Goal: Transaction & Acquisition: Purchase product/service

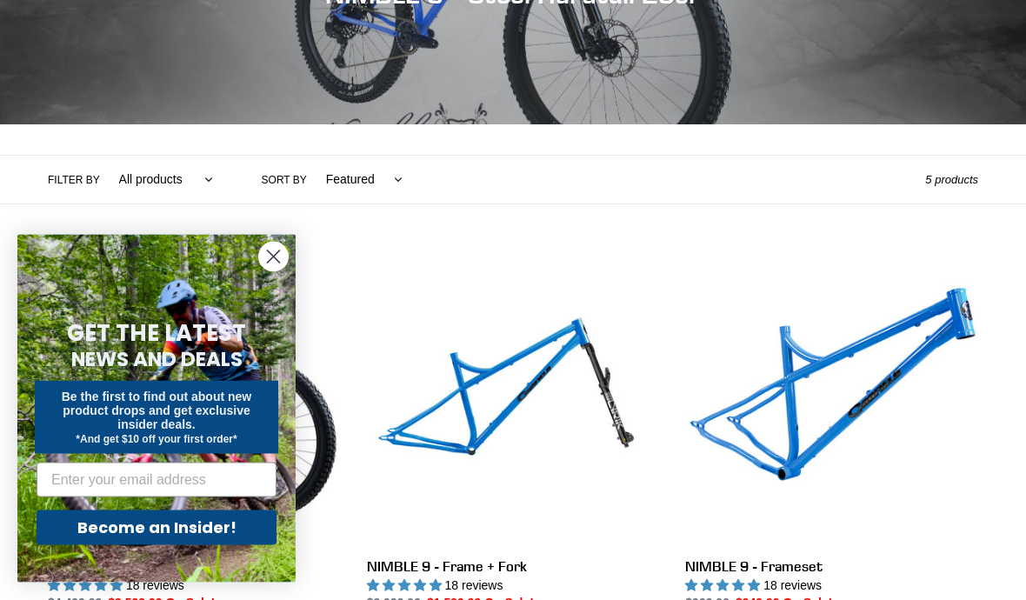
scroll to position [266, 0]
click at [270, 263] on icon "Close dialog" at bounding box center [274, 257] width 12 height 12
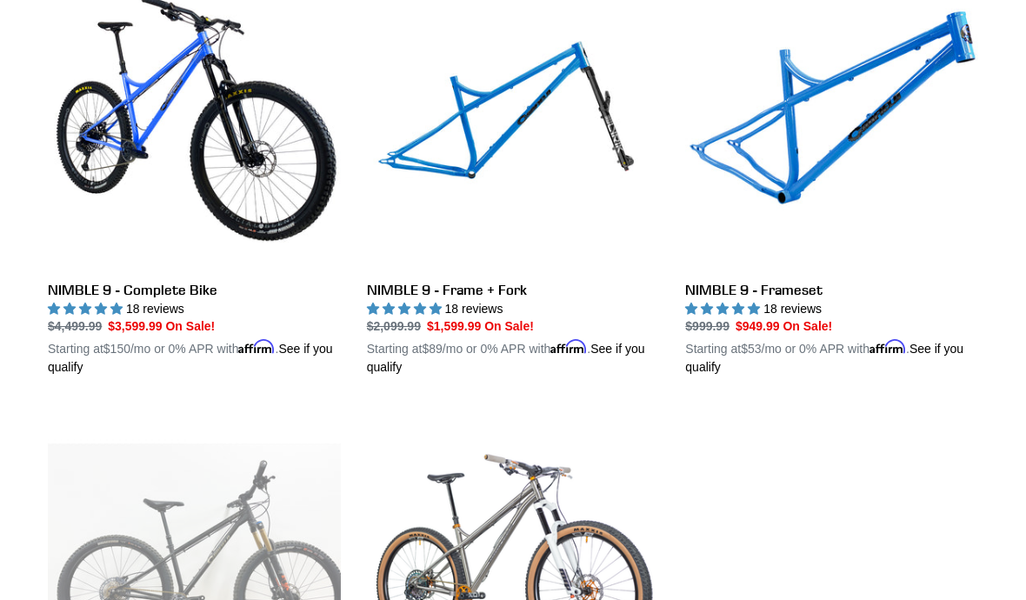
scroll to position [542, 0]
click at [804, 296] on link "NIMBLE 9 - Frameset" at bounding box center [831, 176] width 293 height 401
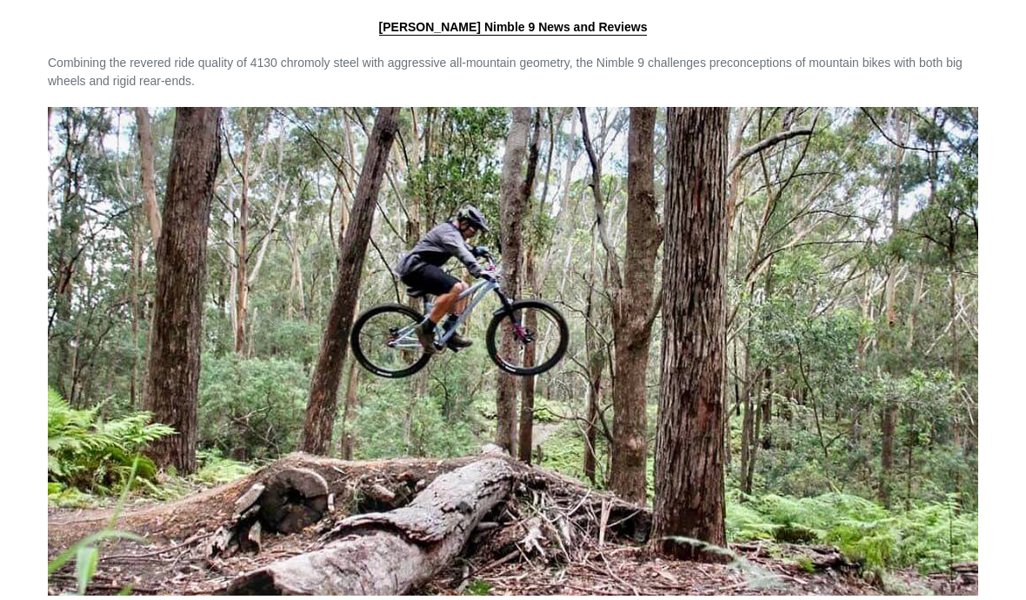
scroll to position [2131, 0]
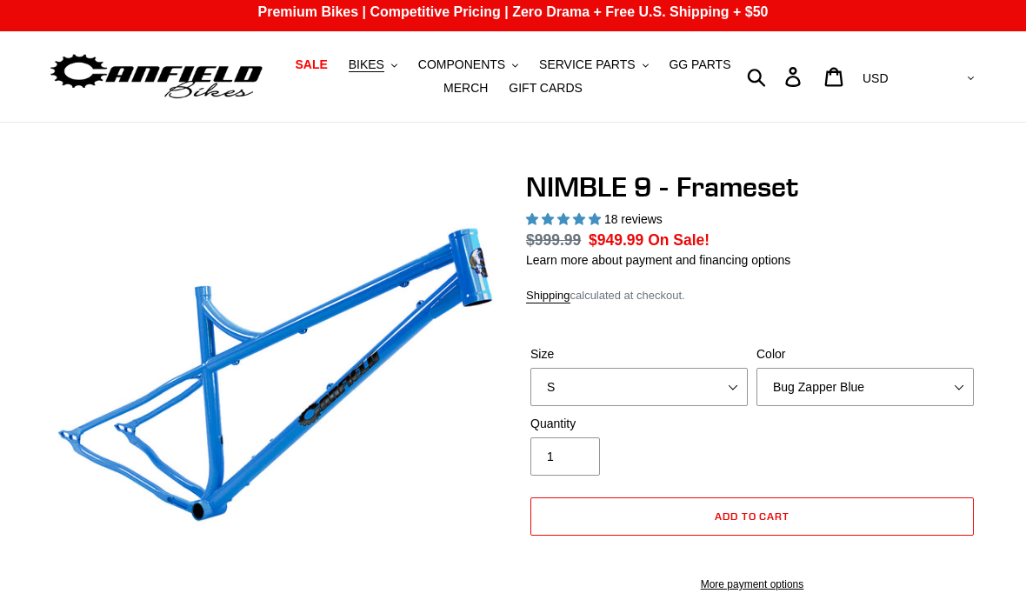
select select "highest-rating"
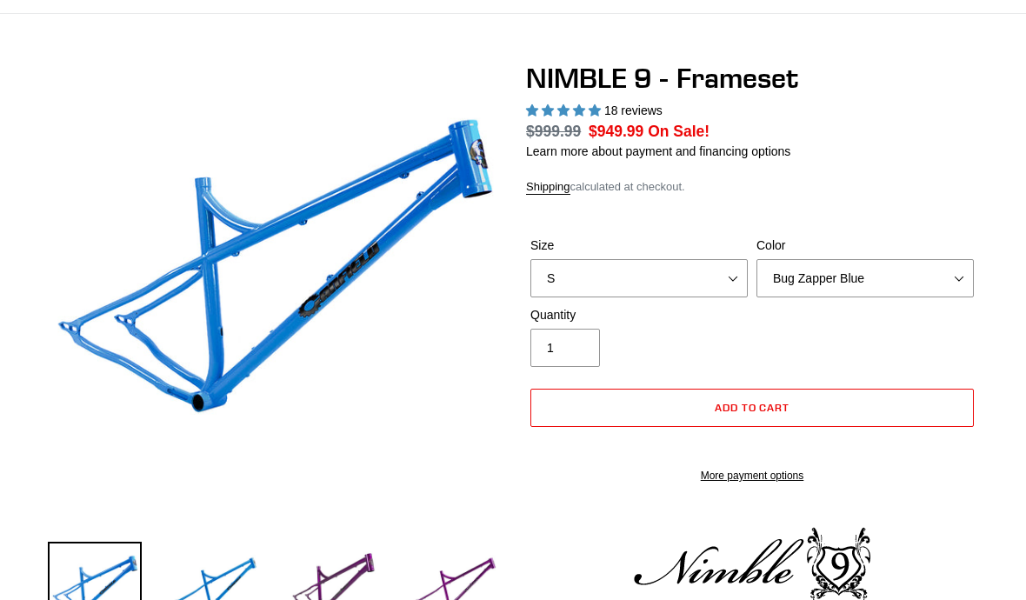
scroll to position [103, 0]
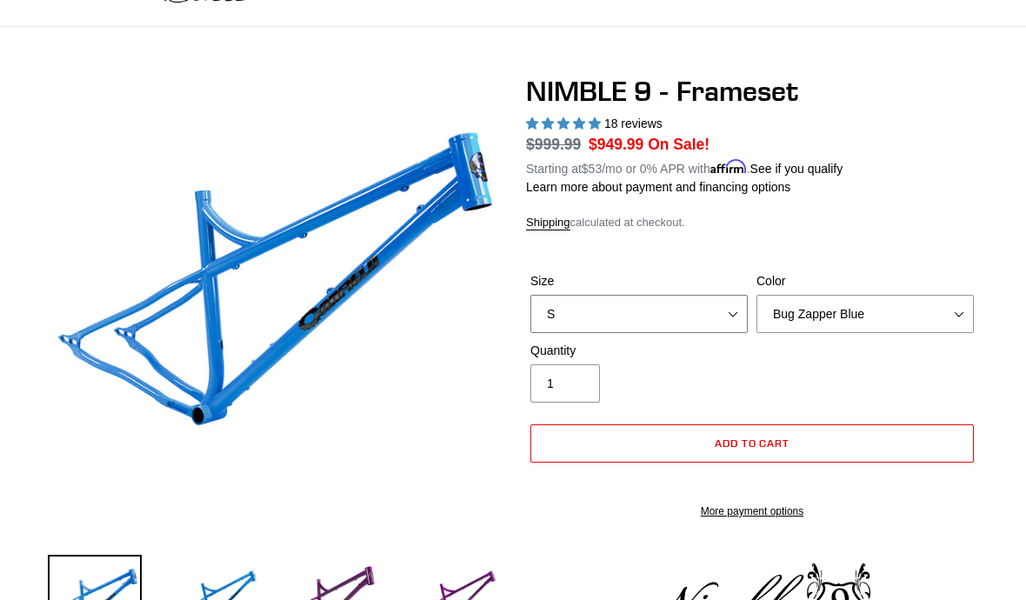
click at [708, 303] on select "S M L XL" at bounding box center [638, 314] width 217 height 38
select select "M"
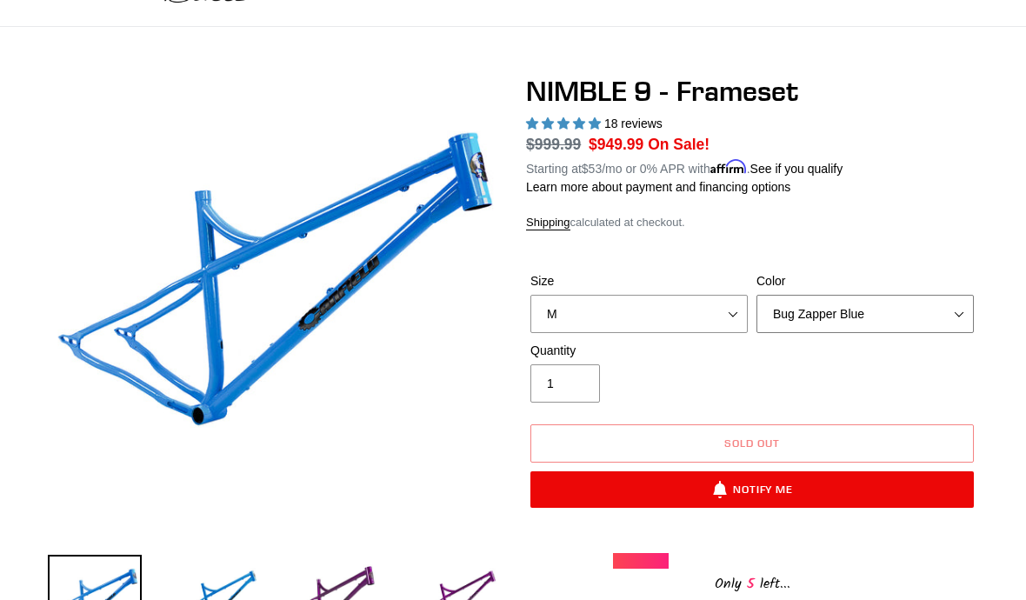
click at [963, 320] on select "Bug Zapper Blue Purple Haze -Sold Out Galaxy Black" at bounding box center [864, 314] width 217 height 38
select select "Purple Haze -Sold Out"
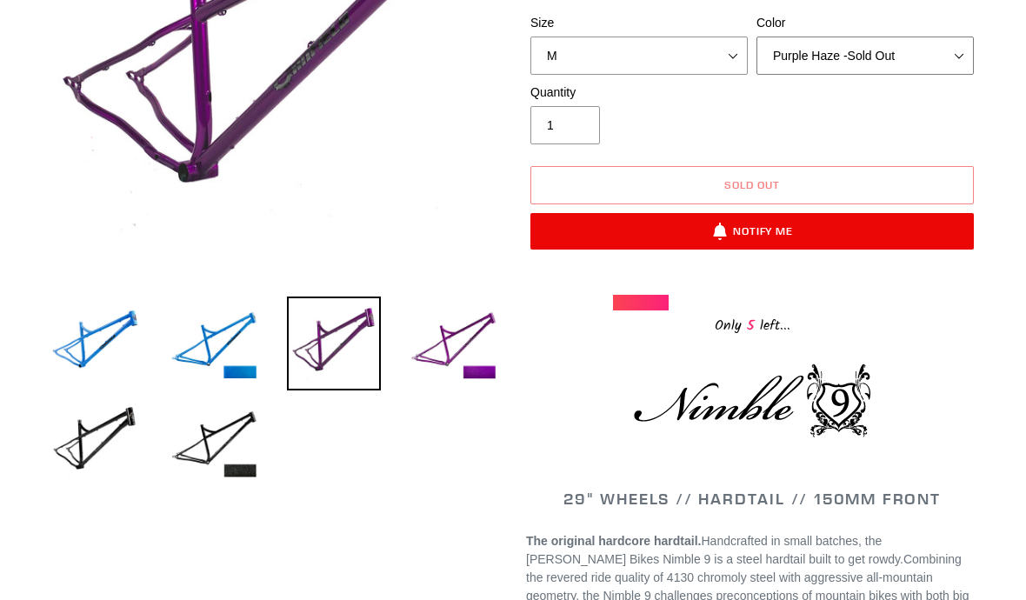
scroll to position [359, 0]
